Goal: Information Seeking & Learning: Learn about a topic

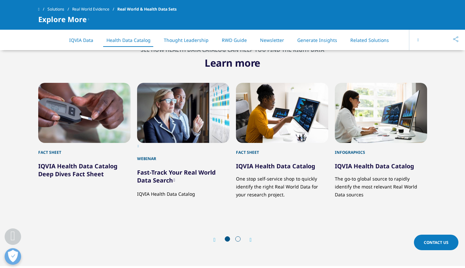
scroll to position [825, 0]
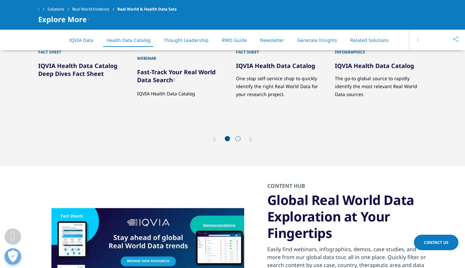
click at [239, 139] on span at bounding box center [238, 138] width 5 height 5
click at [251, 138] on icon "Next slide" at bounding box center [251, 139] width 2 height 5
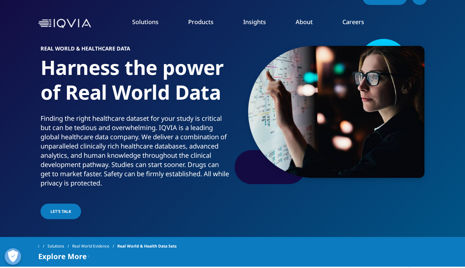
scroll to position [0, 0]
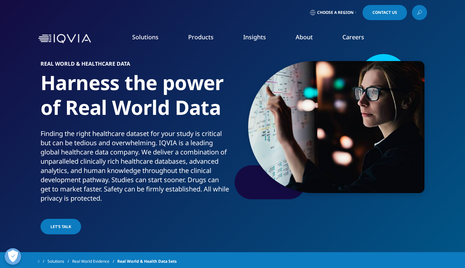
click at [265, 113] on link "Regulatory Compliance" at bounding box center [294, 114] width 107 height 7
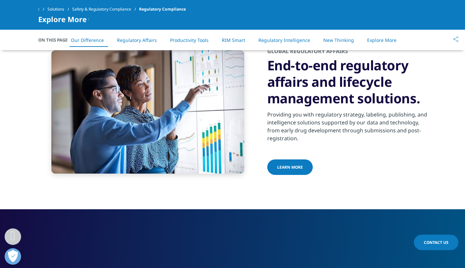
scroll to position [330, 0]
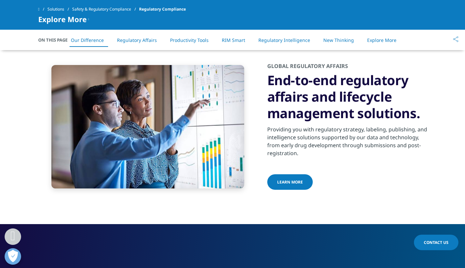
click at [290, 186] on link "LEARN MORE" at bounding box center [291, 182] width 46 height 16
